Goal: Transaction & Acquisition: Purchase product/service

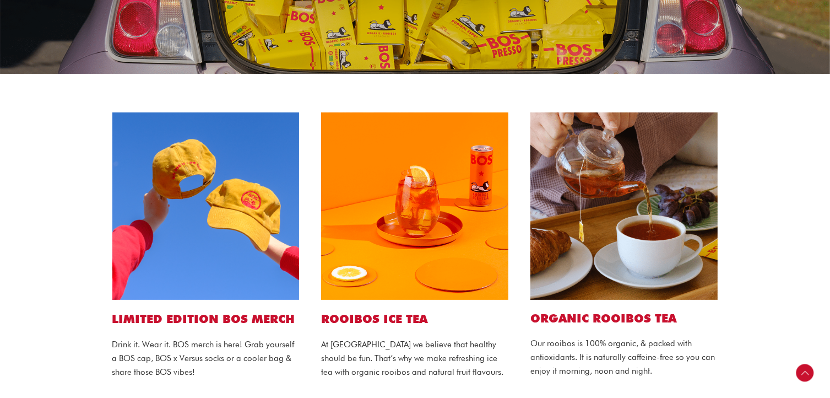
scroll to position [193, 0]
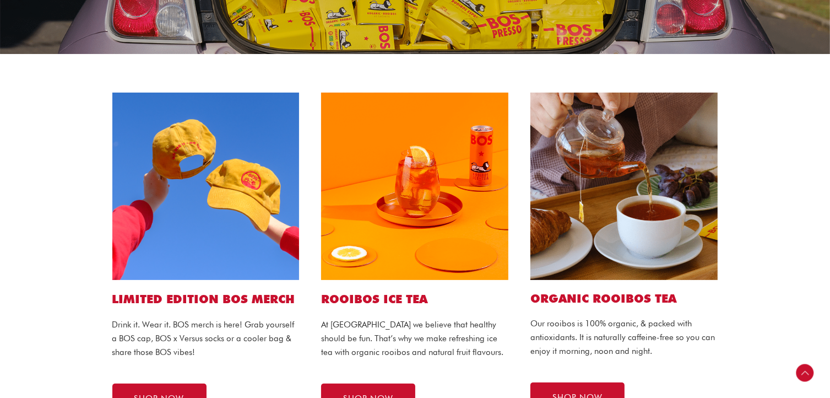
click at [421, 188] on img at bounding box center [414, 186] width 187 height 187
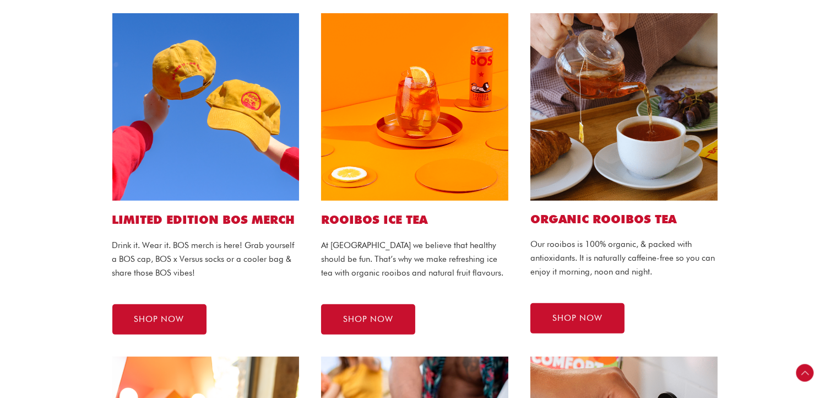
scroll to position [275, 0]
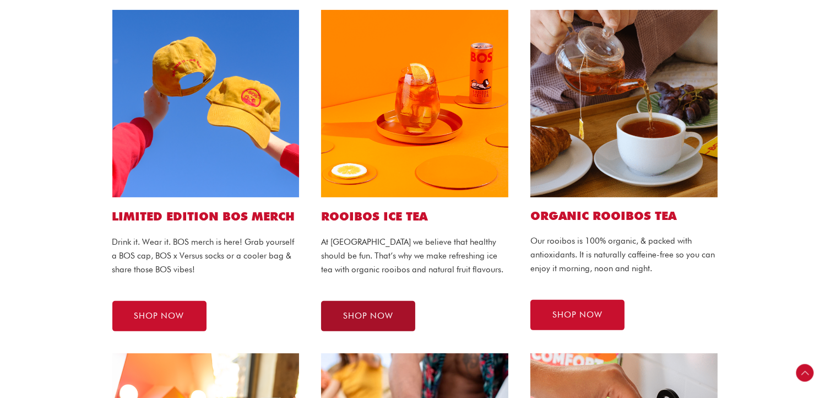
click at [377, 319] on span "SHOP NOW" at bounding box center [368, 316] width 50 height 8
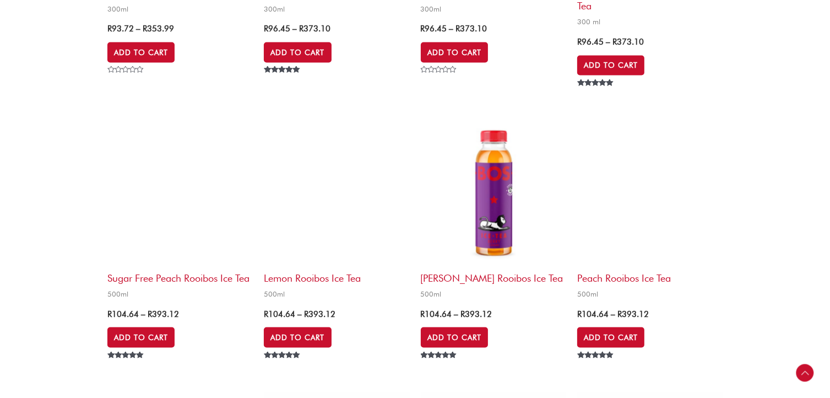
scroll to position [1694, 0]
